Goal: Task Accomplishment & Management: Understand process/instructions

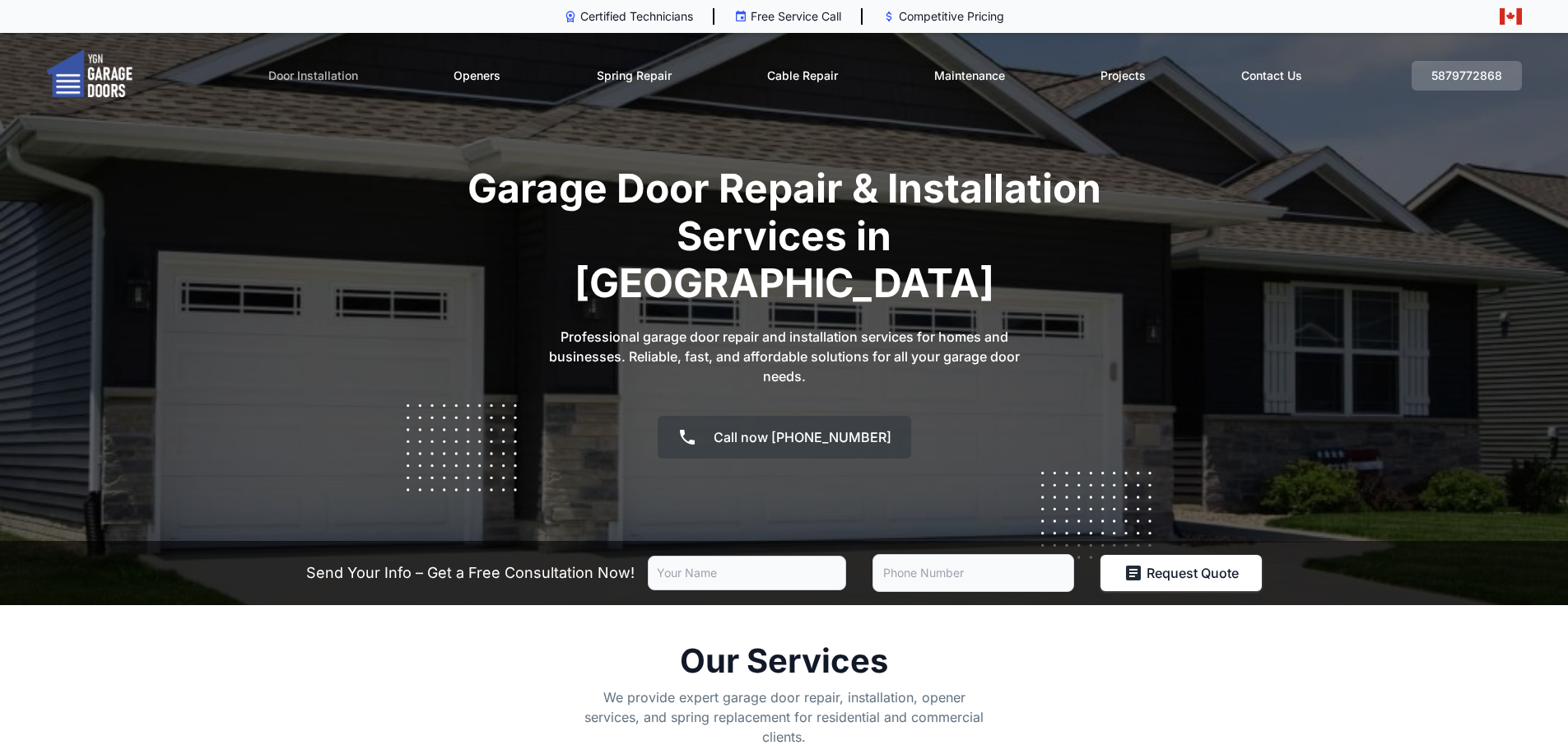
click at [327, 79] on link "Door Installation" at bounding box center [312, 76] width 89 height 56
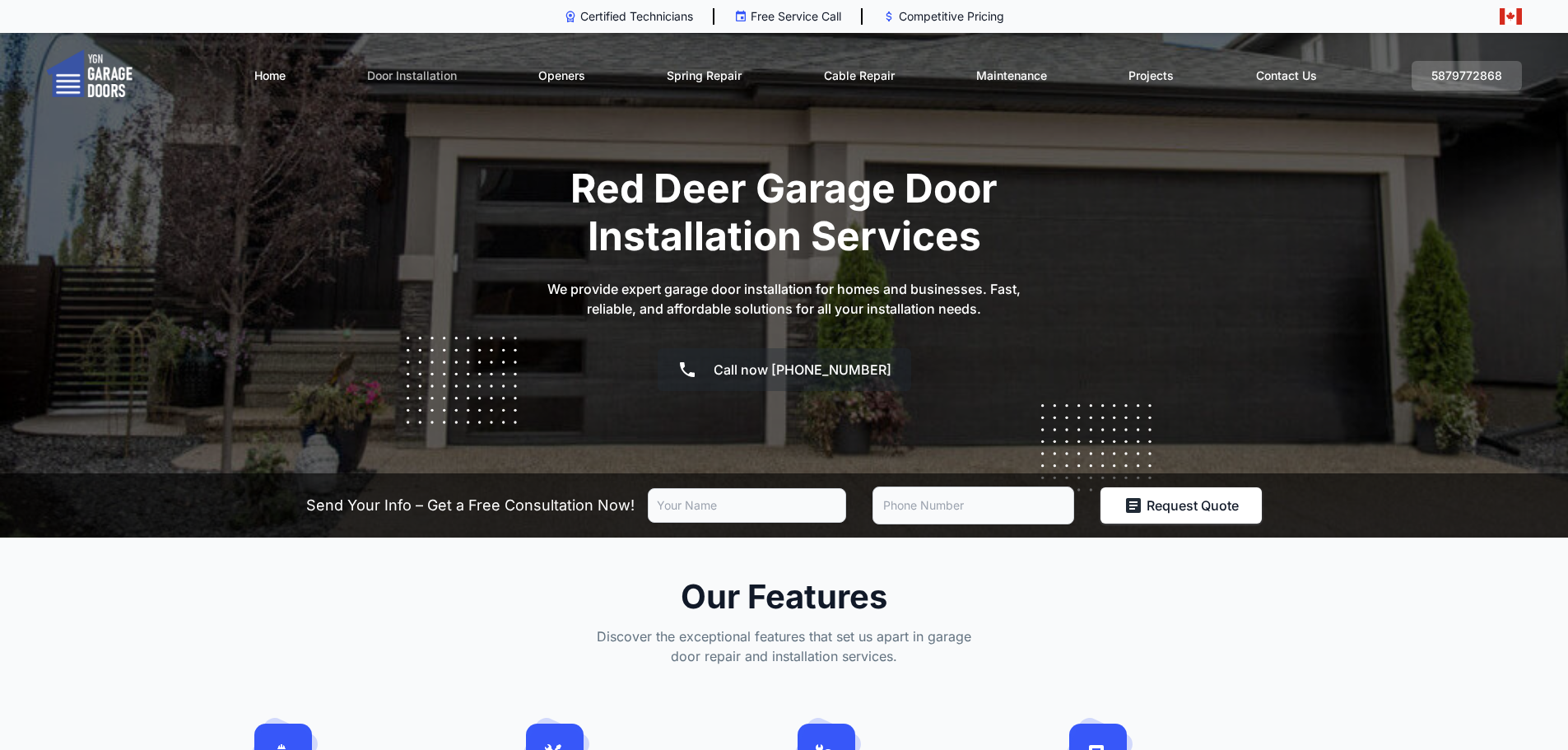
click at [403, 81] on link "Door Installation" at bounding box center [412, 76] width 89 height 56
